Goal: Task Accomplishment & Management: Complete application form

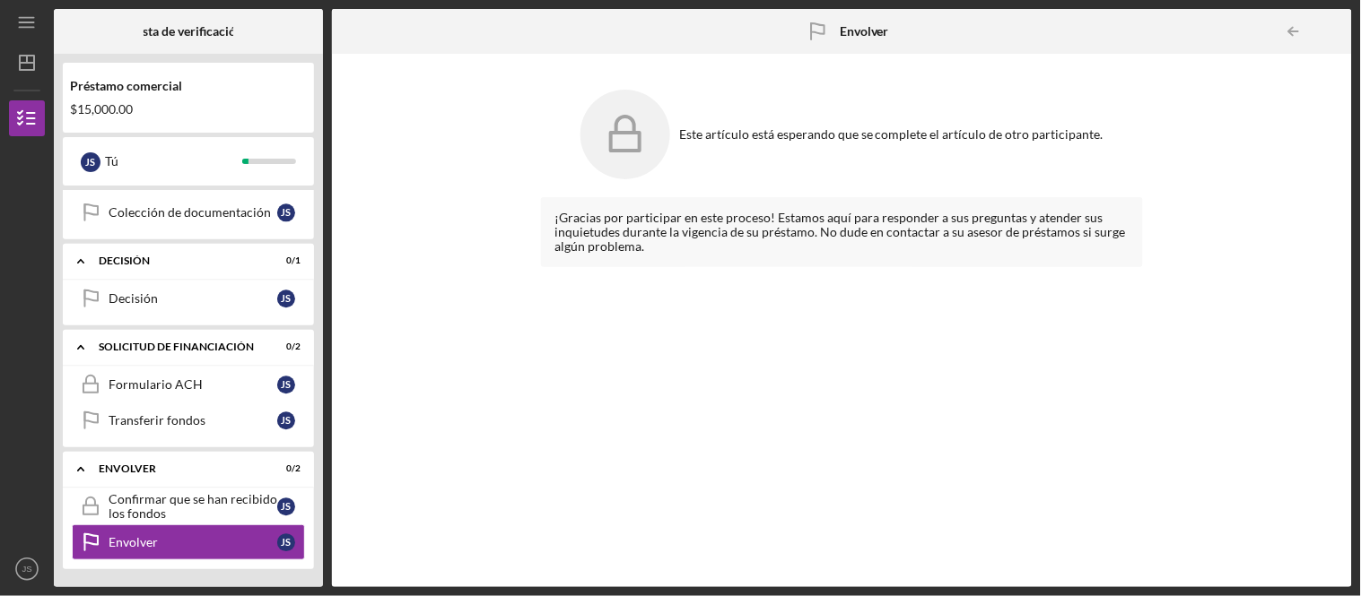
scroll to position [1184, 0]
click at [189, 392] on link "ACH Form Formulario ACH J S" at bounding box center [188, 385] width 233 height 36
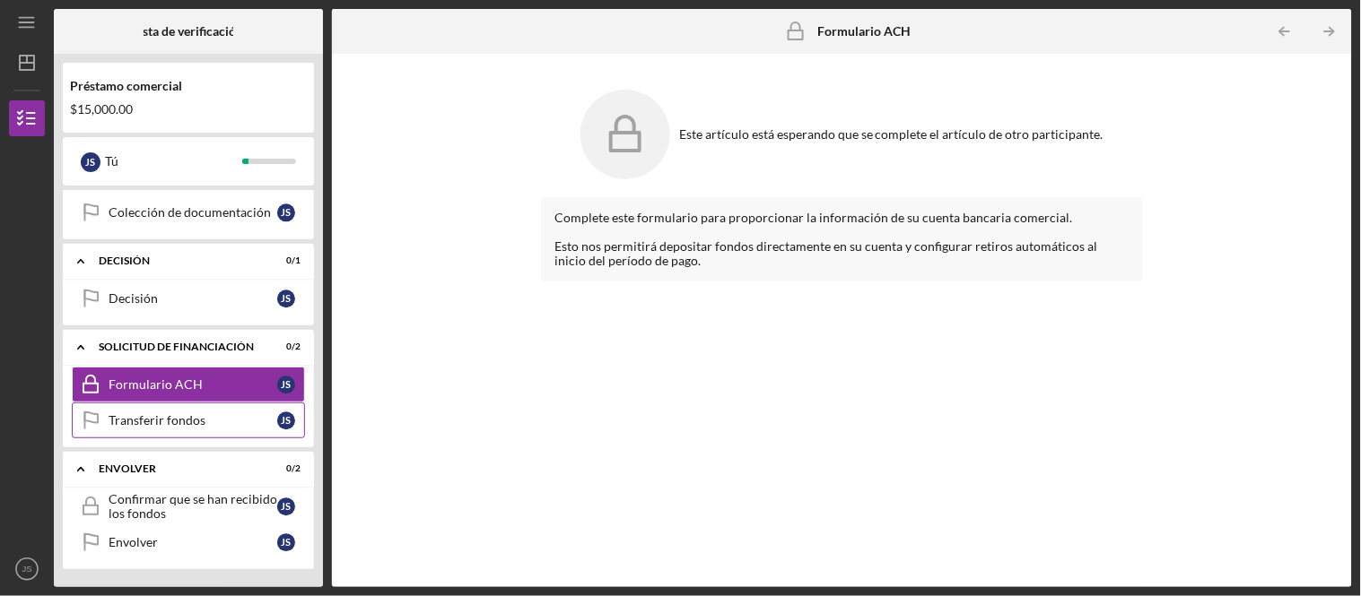
click at [179, 425] on font "Transferir fondos" at bounding box center [157, 420] width 97 height 15
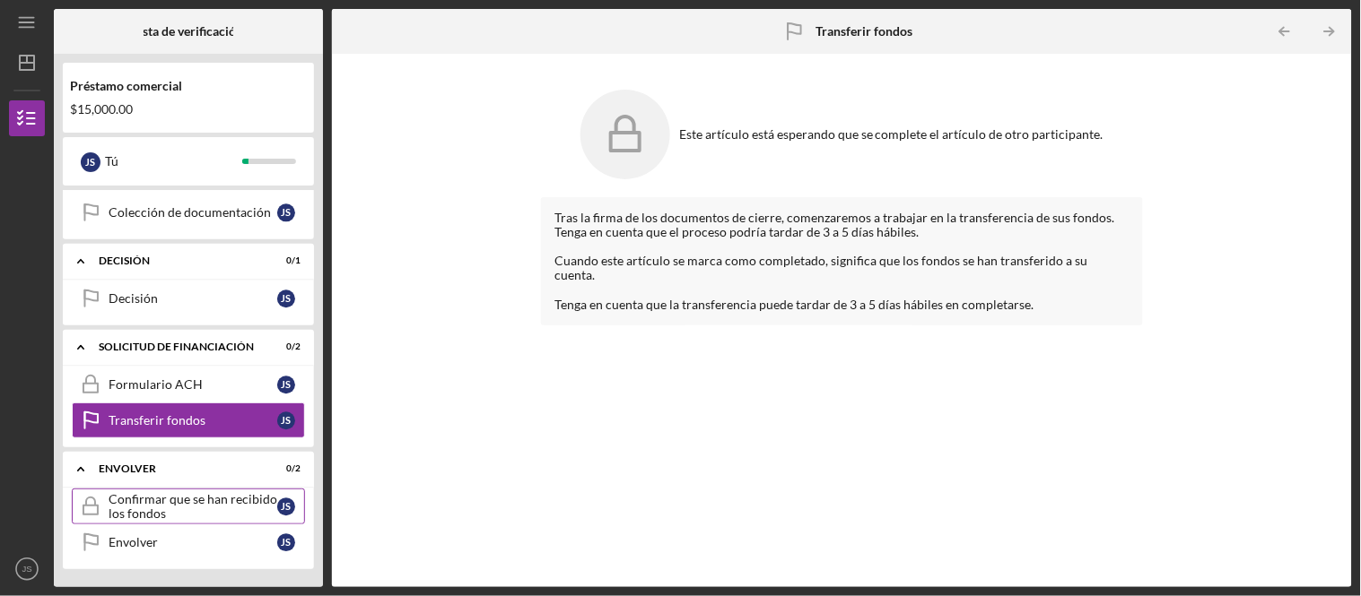
click at [187, 494] on font "Confirmar que se han recibido los fondos" at bounding box center [193, 507] width 169 height 30
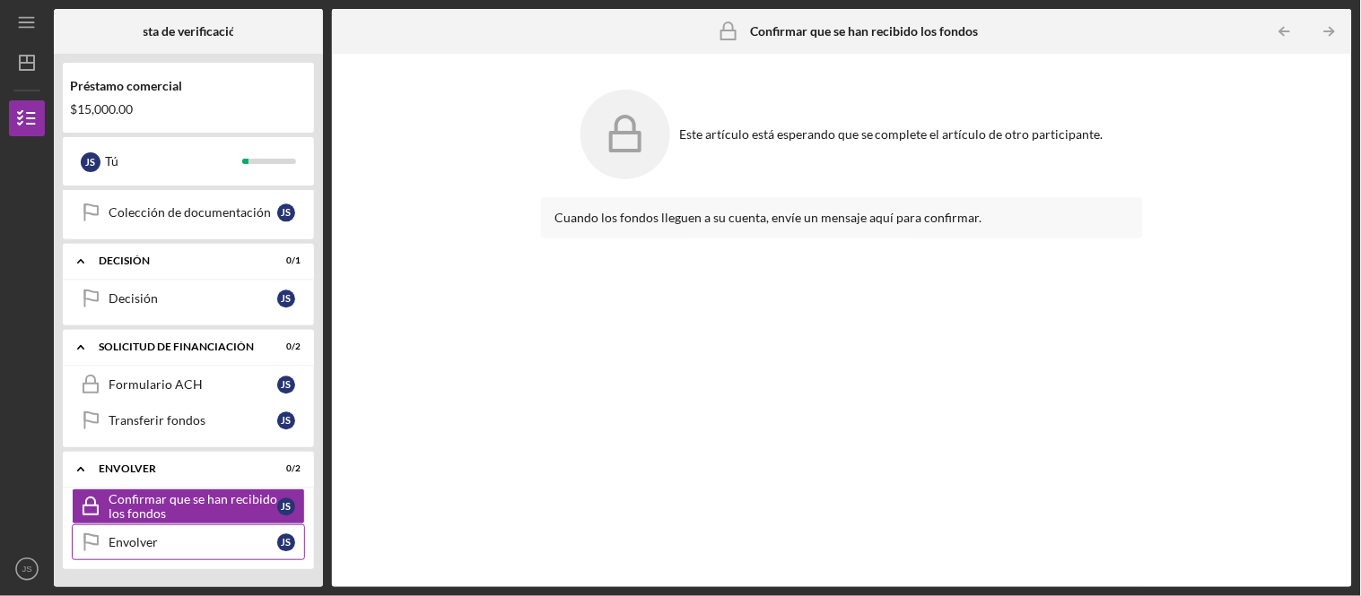
click at [180, 541] on div "Envolver" at bounding box center [193, 542] width 169 height 14
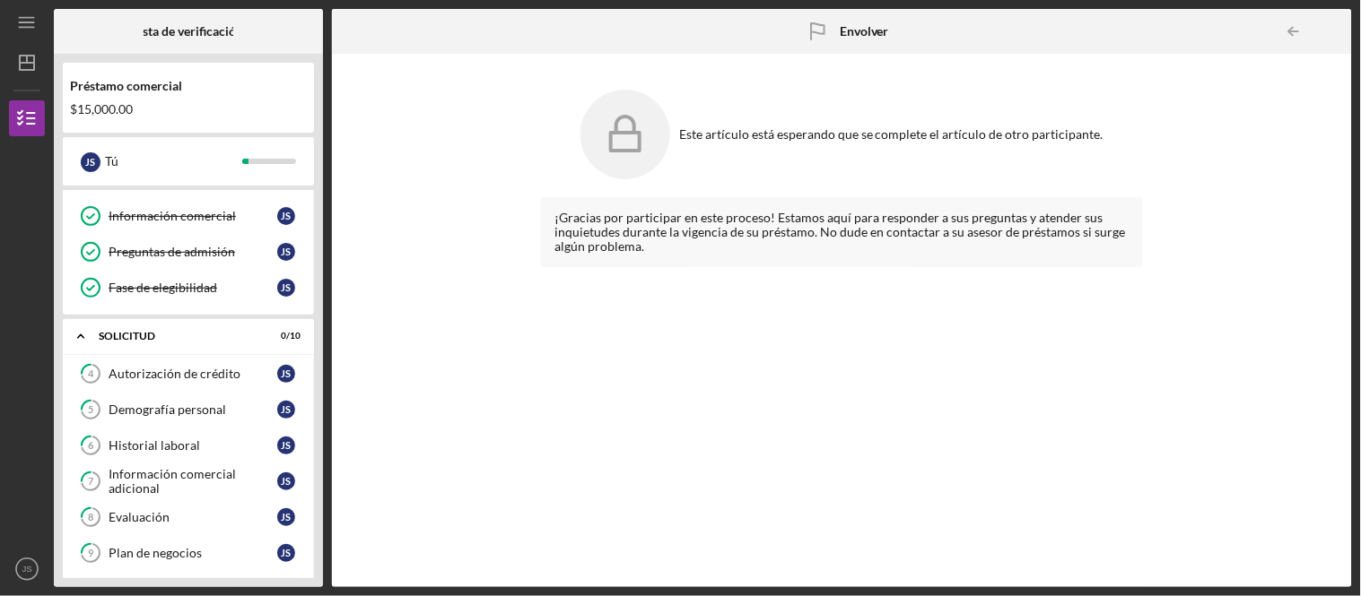
scroll to position [100, 0]
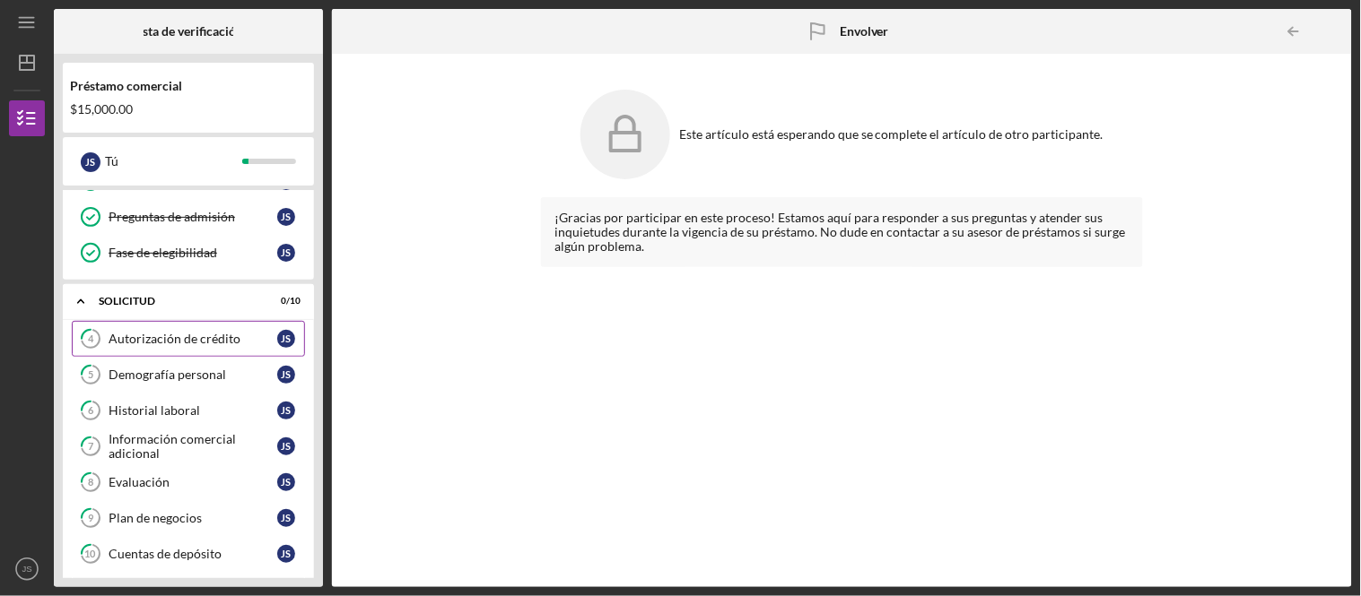
click at [198, 346] on font "Autorización de crédito" at bounding box center [175, 338] width 132 height 15
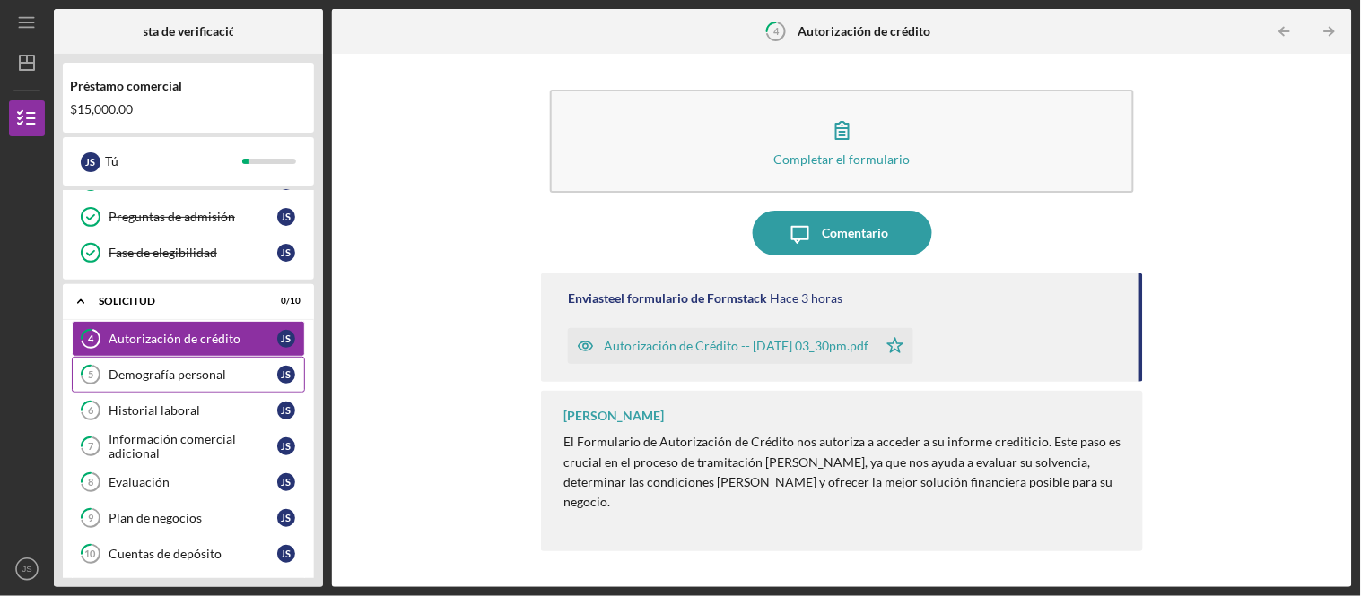
click at [168, 392] on link "5 Demografía personal J S" at bounding box center [188, 375] width 233 height 36
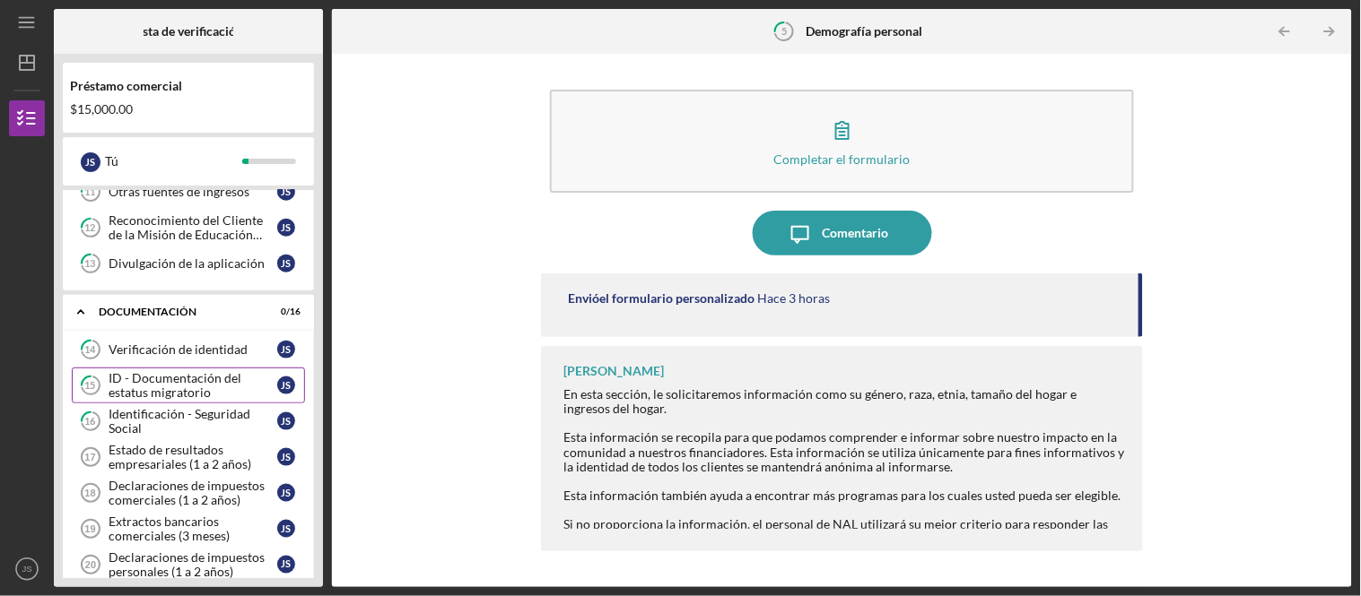
scroll to position [597, 0]
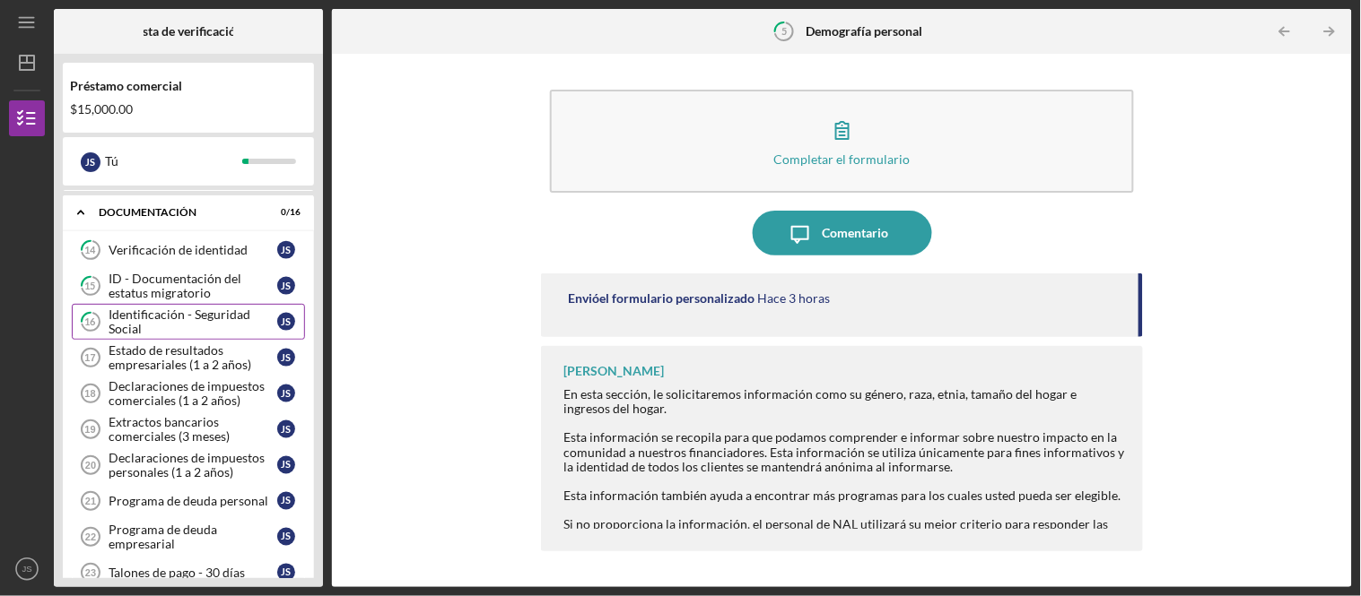
click at [188, 332] on div "Identificación - Seguridad Social" at bounding box center [193, 322] width 169 height 29
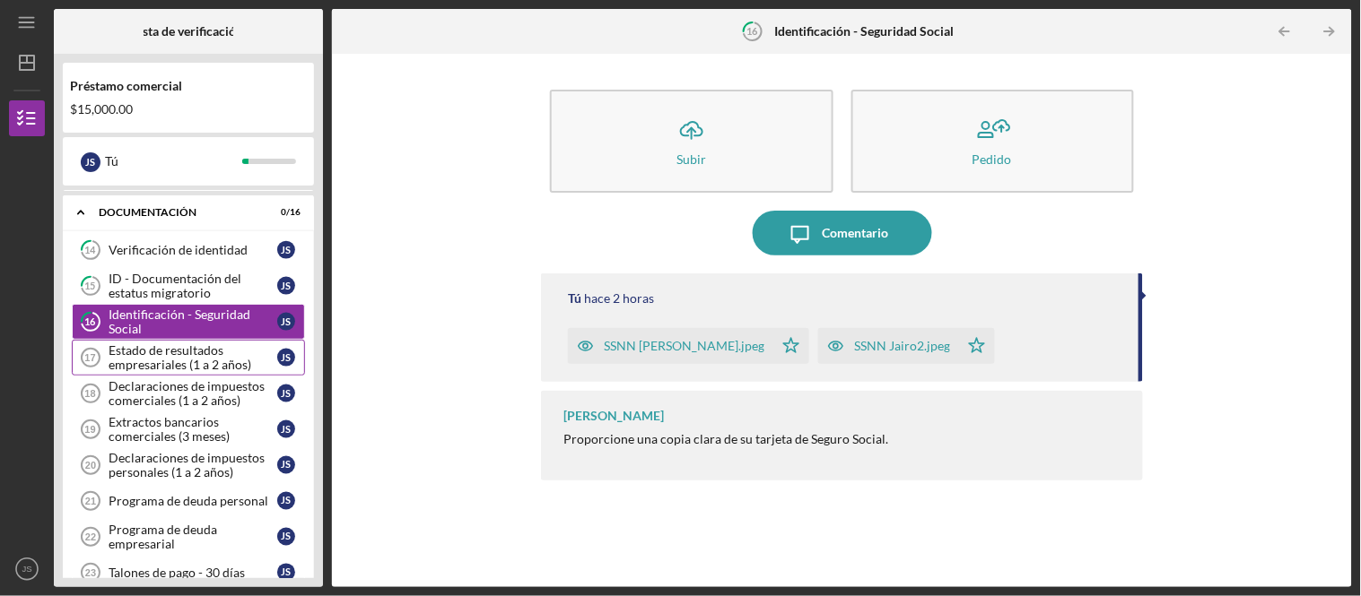
click at [154, 356] on font "Estado de resultados empresariales (1 a 2 años)" at bounding box center [180, 358] width 143 height 30
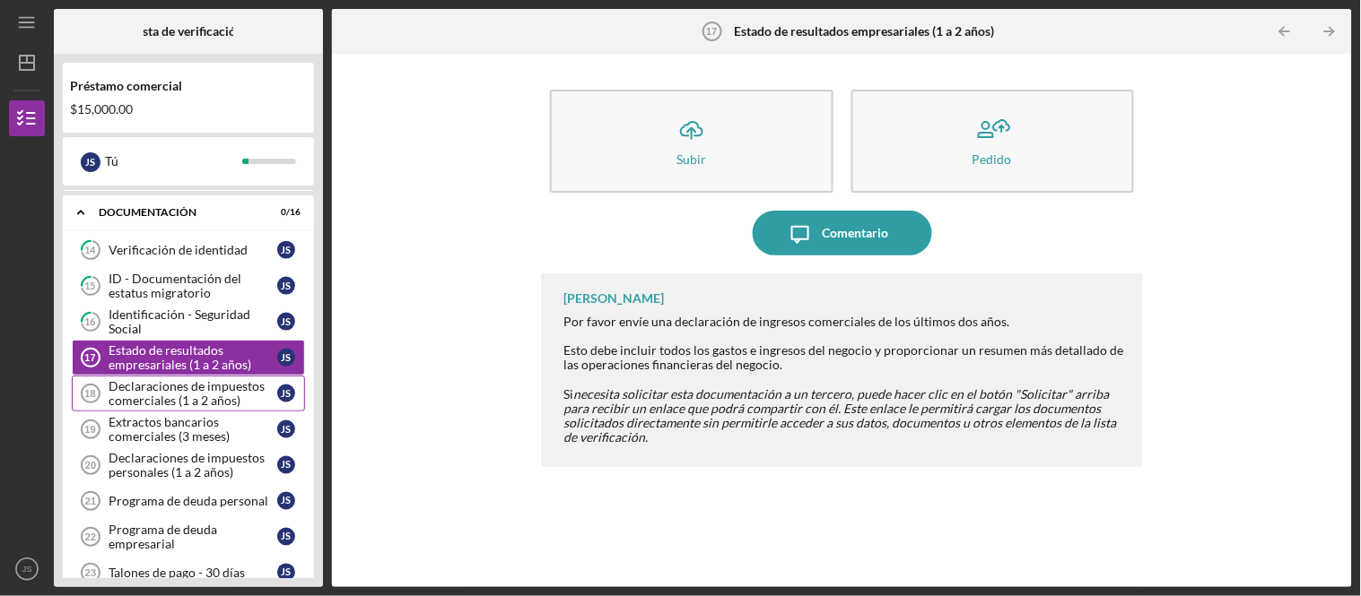
click at [146, 391] on font "Declaraciones de impuestos comerciales (1 a 2 años)" at bounding box center [187, 394] width 156 height 30
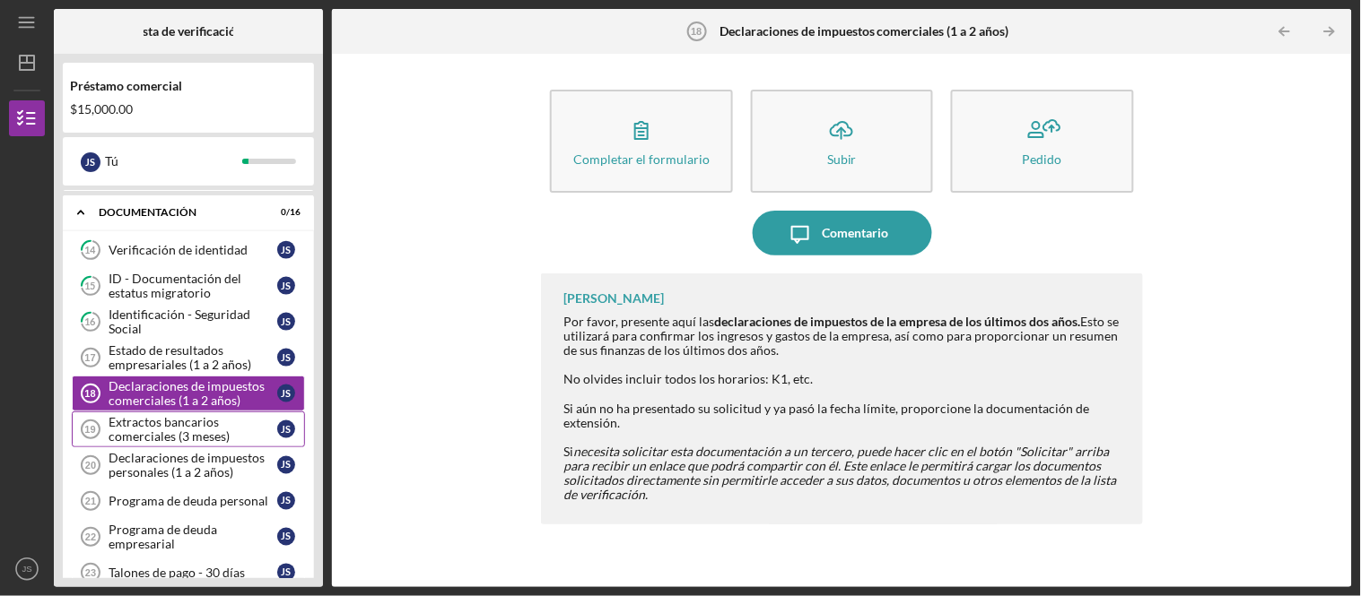
click at [237, 437] on div "Extractos bancarios comerciales (3 meses)" at bounding box center [193, 429] width 169 height 29
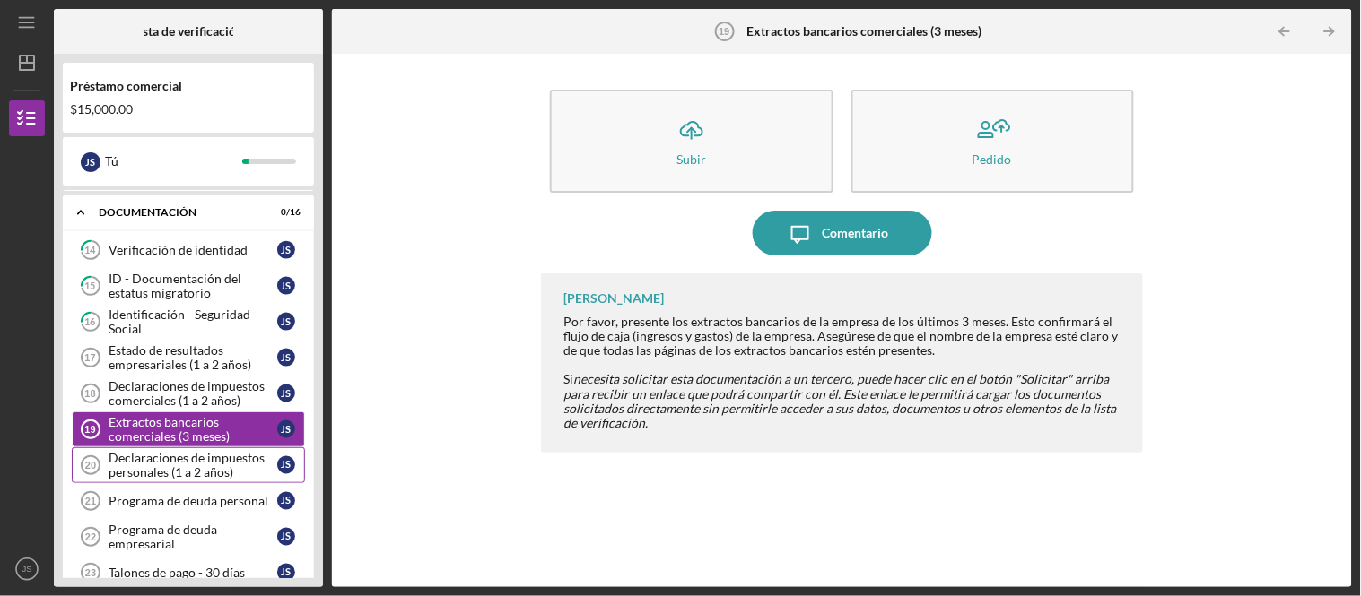
click at [162, 480] on font "Declaraciones de impuestos personales (1 a 2 años)" at bounding box center [187, 465] width 156 height 30
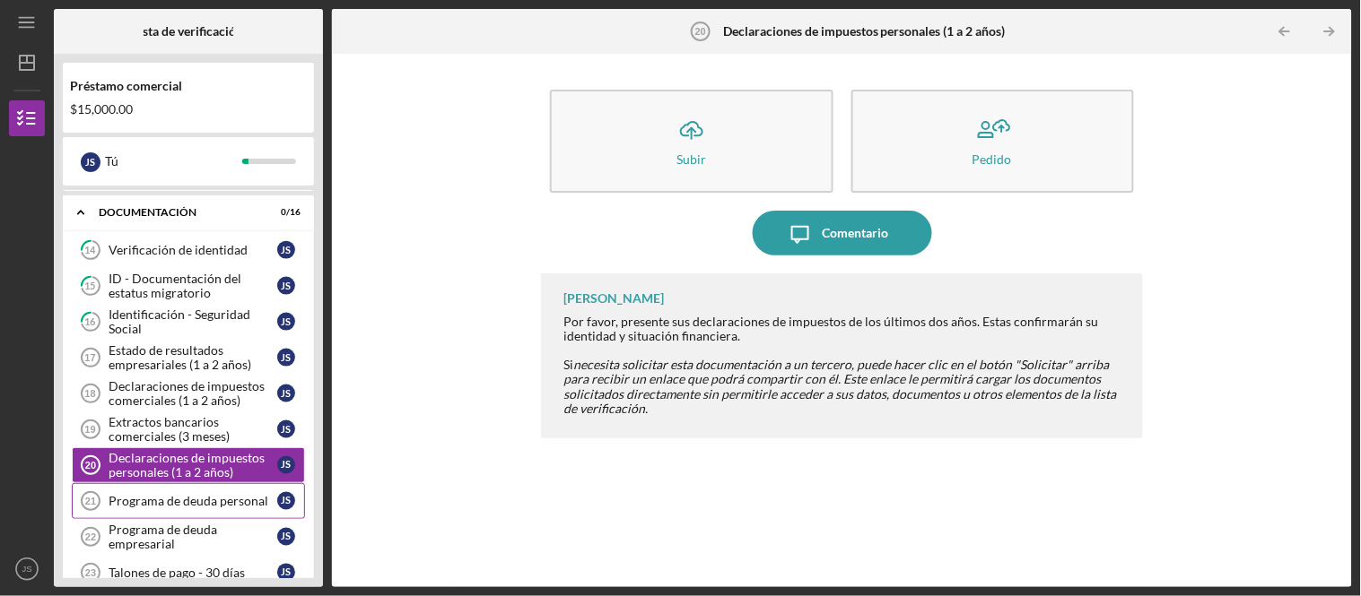
click at [181, 518] on link "Personal Debt Schedule 21 Programa de deuda personal J S" at bounding box center [188, 501] width 233 height 36
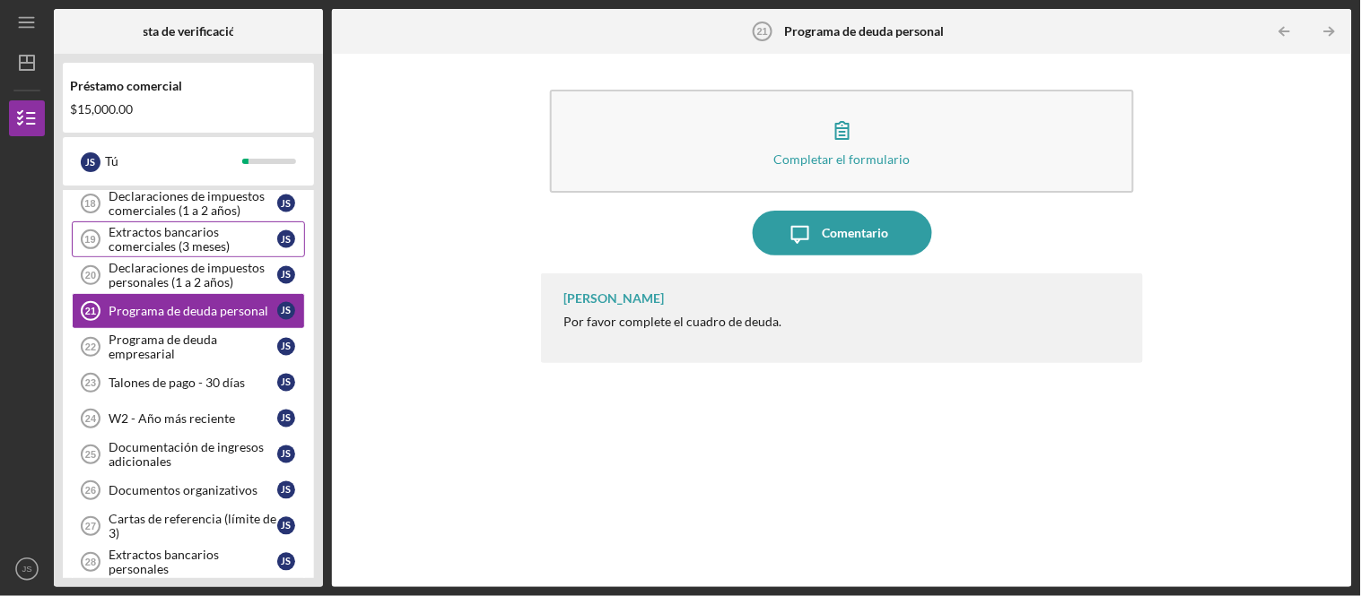
scroll to position [796, 0]
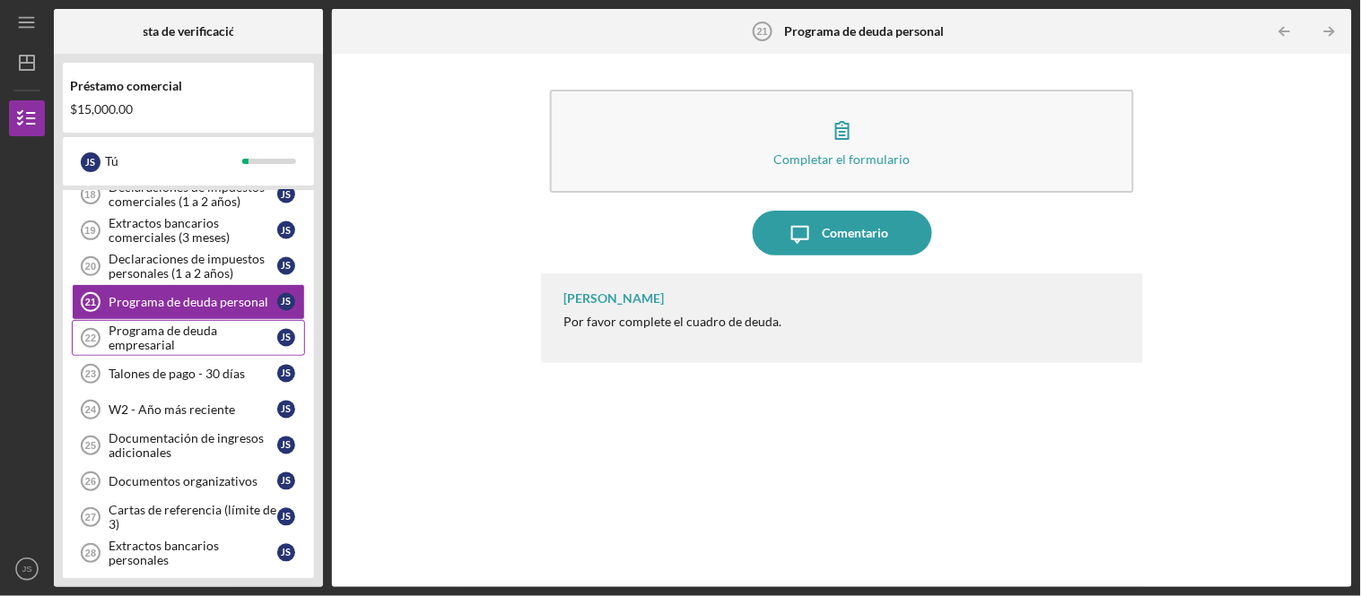
click at [179, 344] on font "Programa de deuda empresarial" at bounding box center [163, 338] width 109 height 30
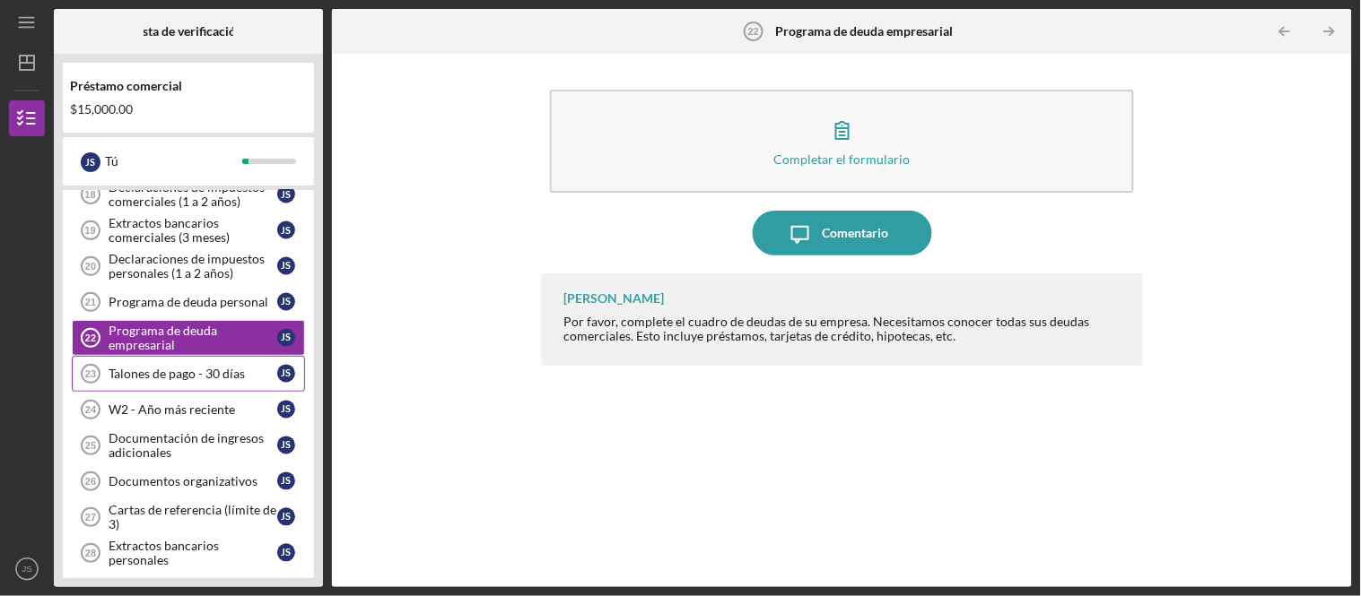
click at [206, 392] on link "Pay Stubs - 30 Days 23 Talones de pago - 30 días J S" at bounding box center [188, 374] width 233 height 36
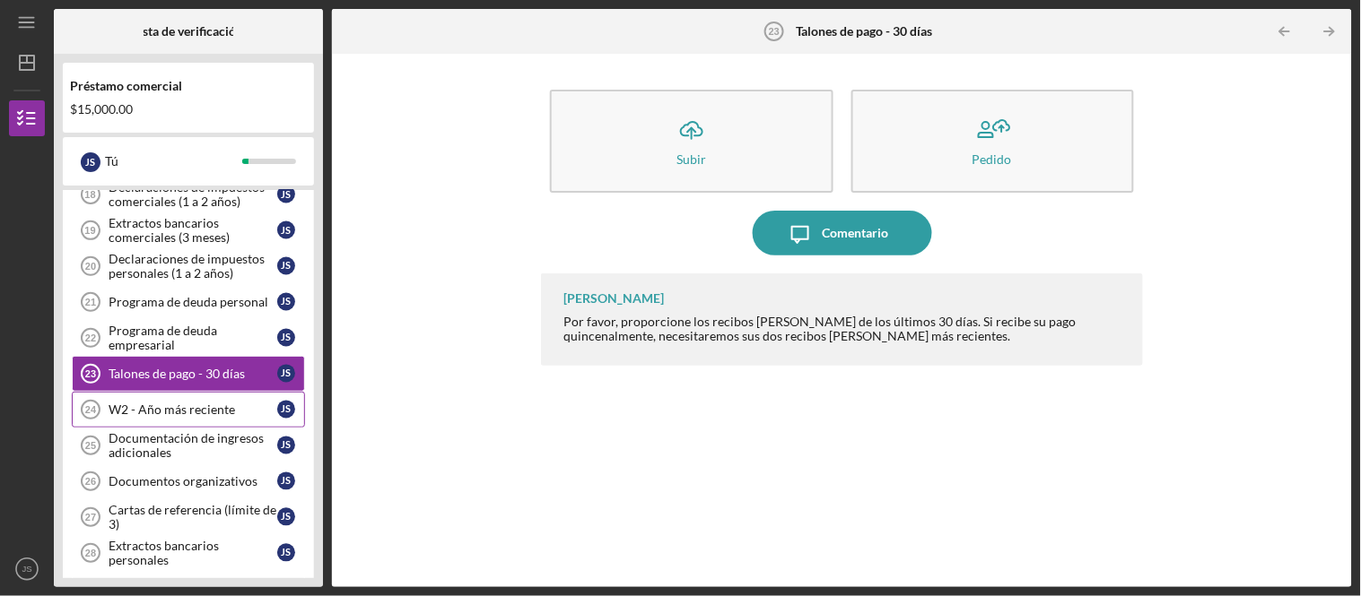
click at [213, 411] on font "W2 - Año más reciente" at bounding box center [172, 409] width 126 height 15
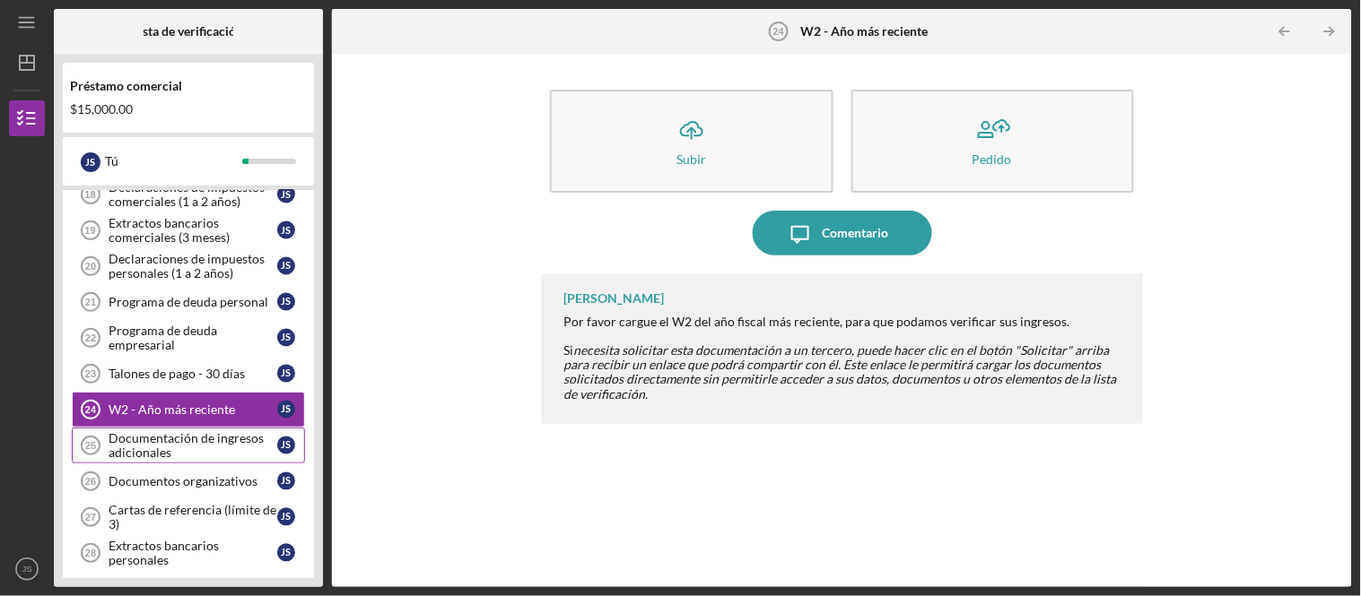
click at [215, 460] on div "Documentación de ingresos adicionales" at bounding box center [193, 445] width 169 height 29
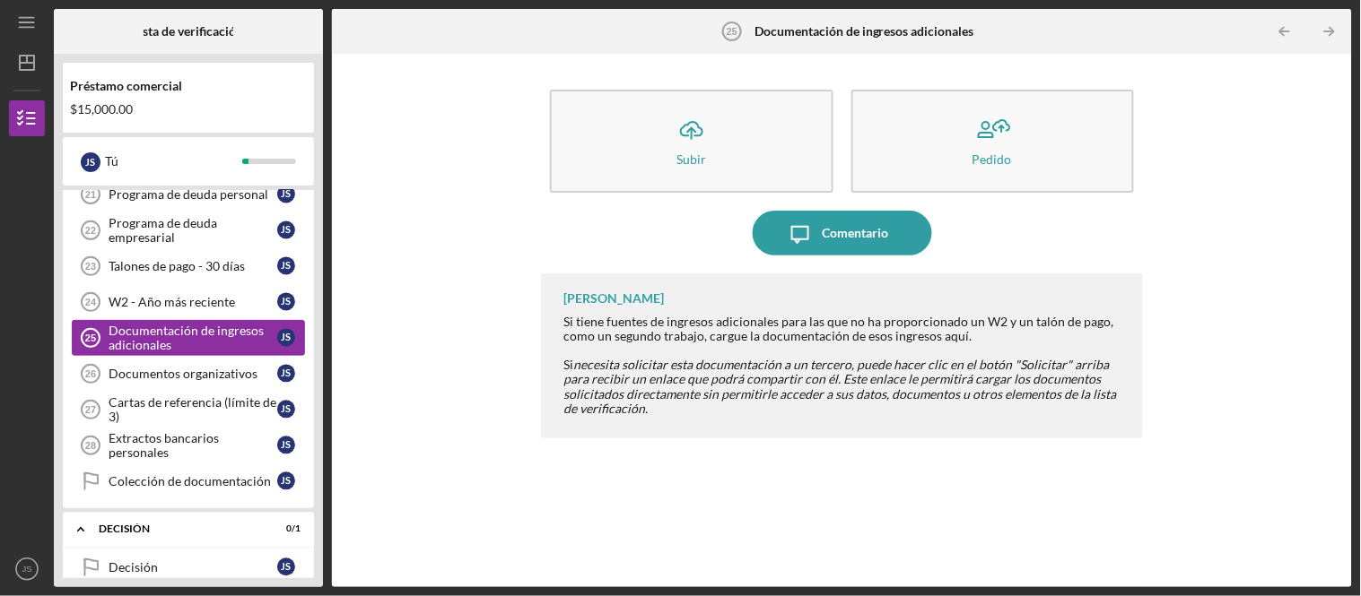
scroll to position [897, 0]
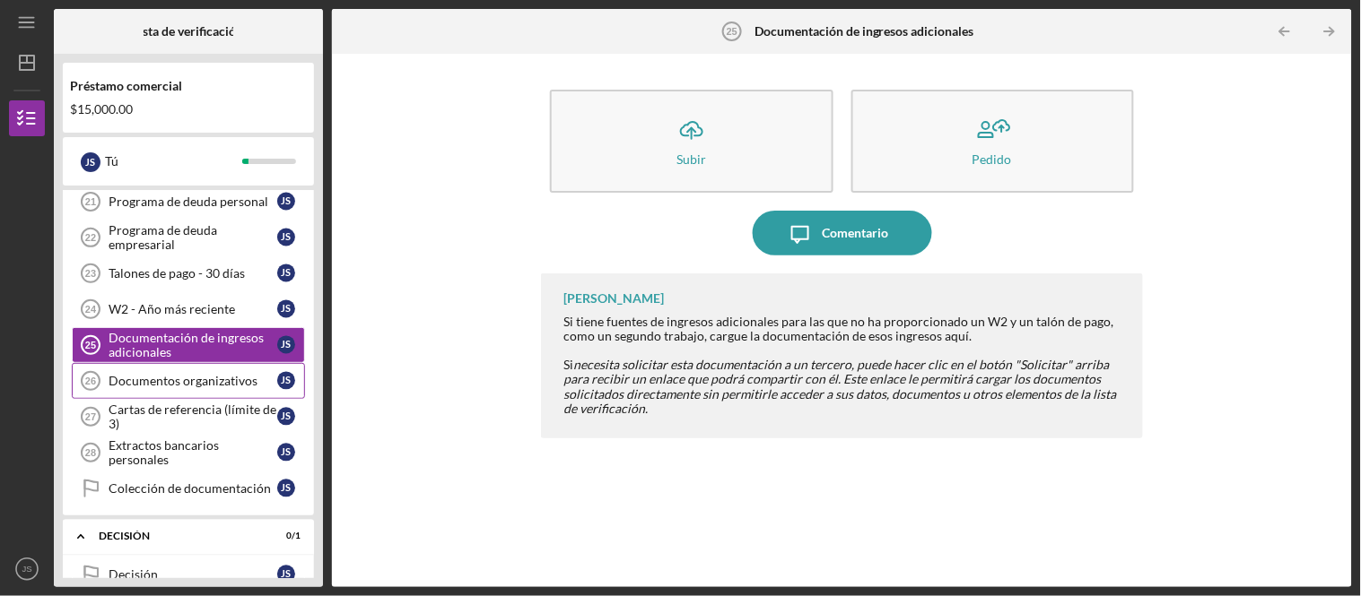
click at [163, 387] on font "Documentos organizativos" at bounding box center [183, 380] width 149 height 15
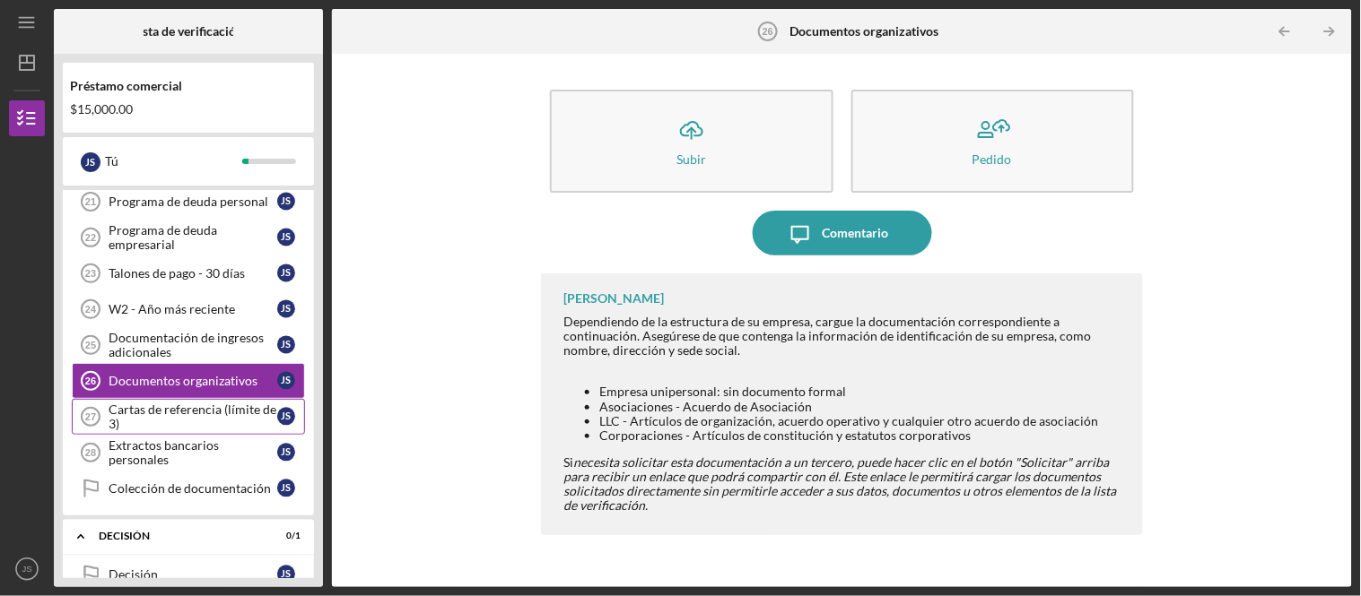
click at [244, 418] on font "Cartas de referencia (límite de 3)" at bounding box center [193, 417] width 168 height 30
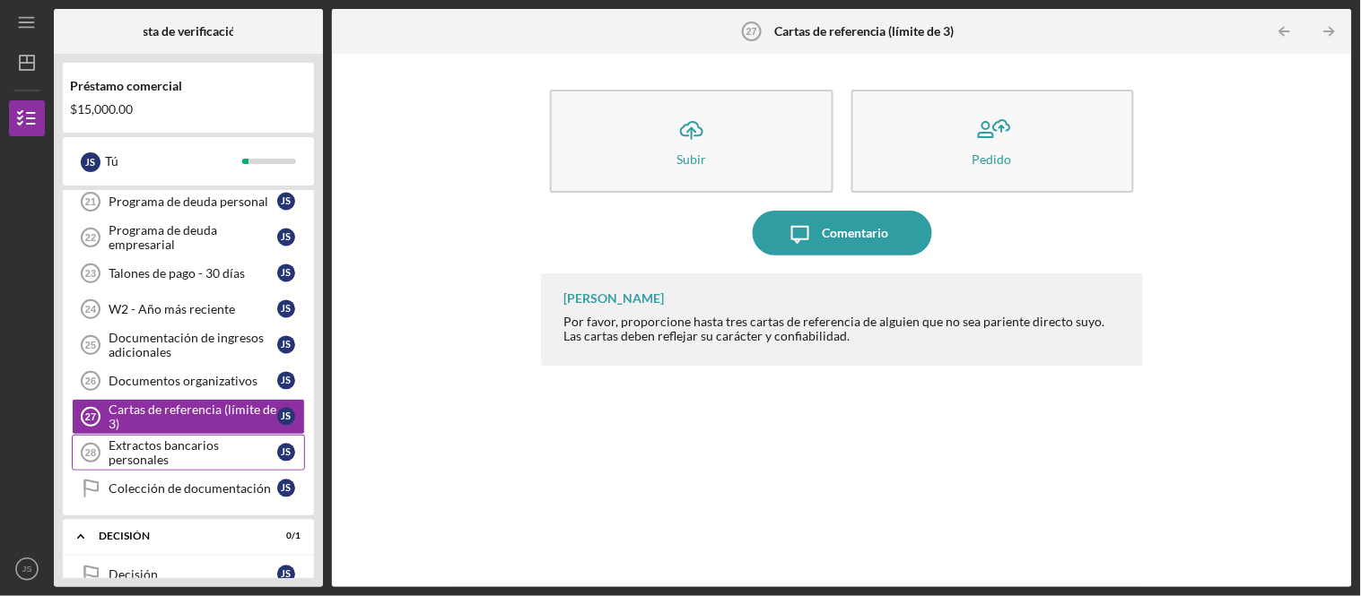
click at [165, 467] on font "Extractos bancarios personales" at bounding box center [164, 453] width 110 height 30
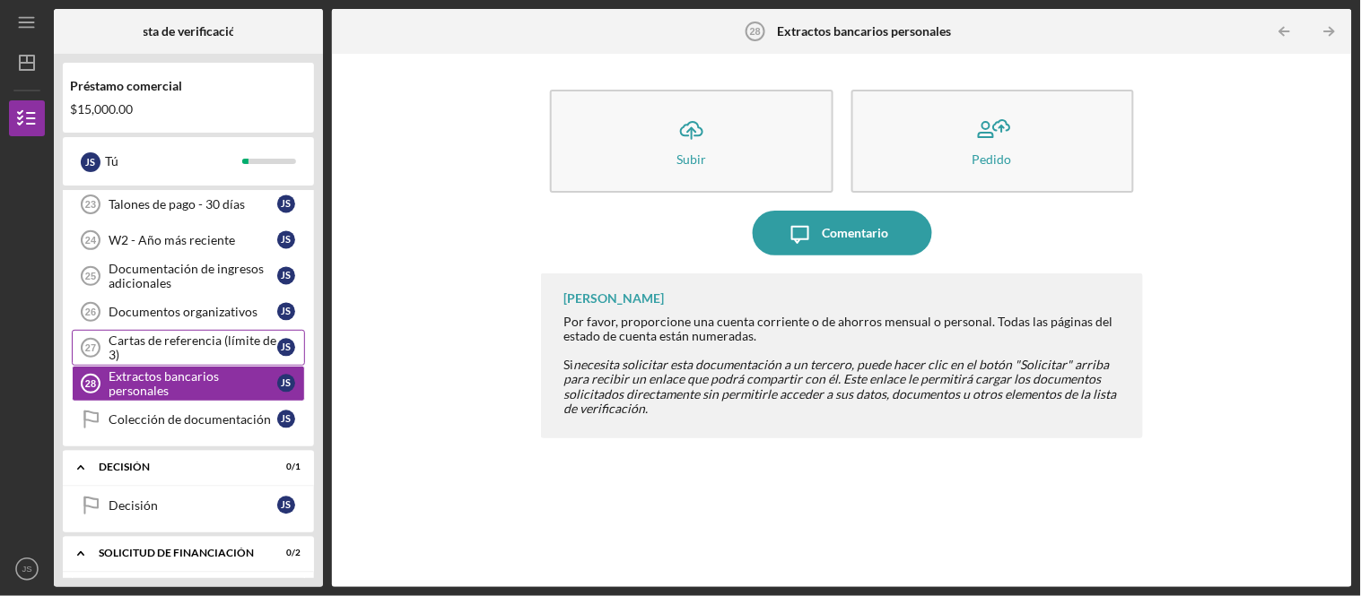
scroll to position [1096, 0]
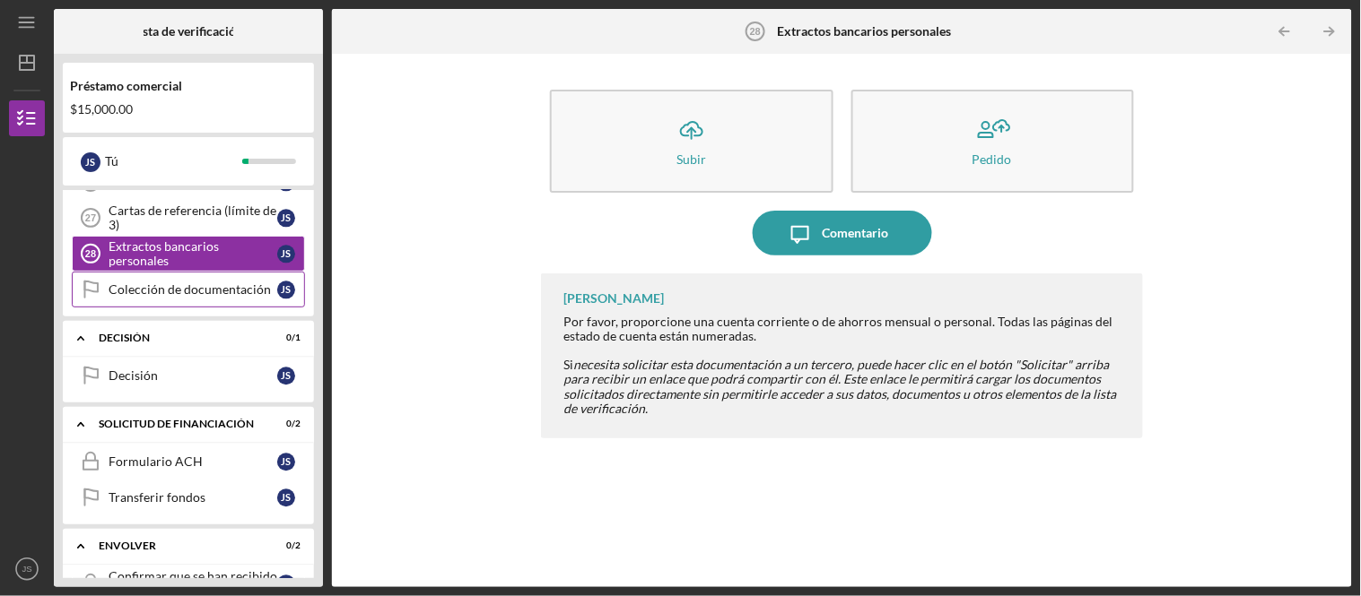
click at [210, 308] on link "Documentation Collection Colección de documentación J S" at bounding box center [188, 290] width 233 height 36
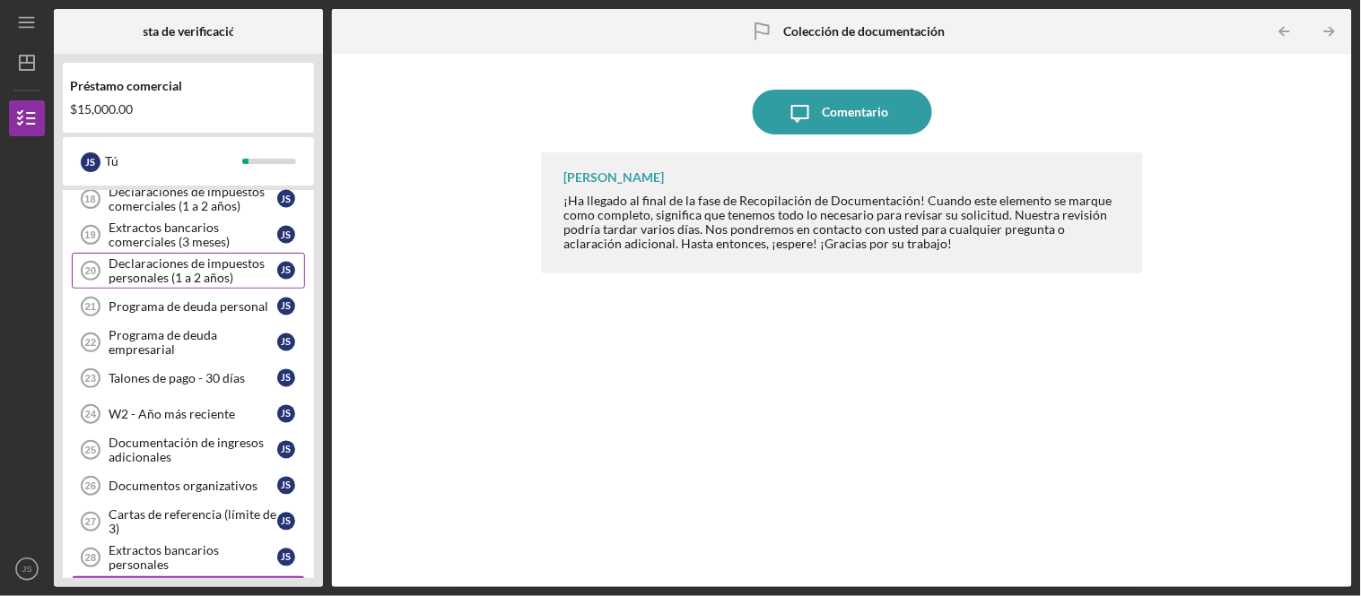
scroll to position [796, 0]
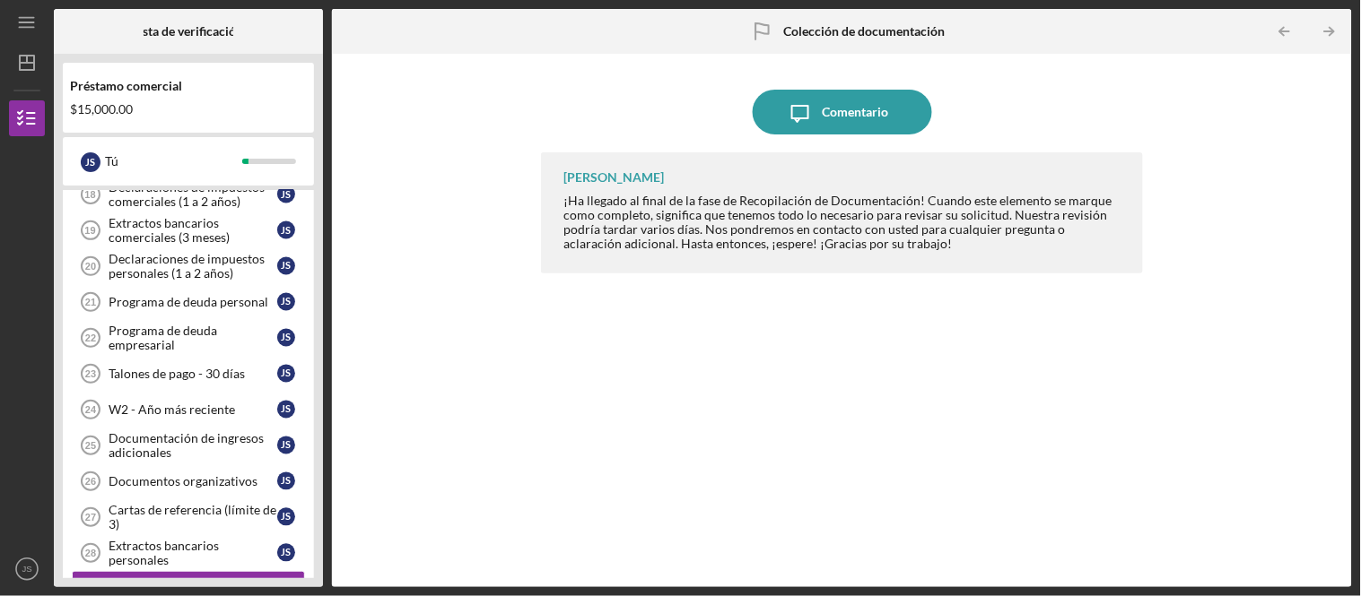
click at [893, 406] on div "[PERSON_NAME] ¡Ha llegado al final de la fase de Recopilación de Documentación!…" at bounding box center [841, 356] width 601 height 408
